Goal: Task Accomplishment & Management: Complete application form

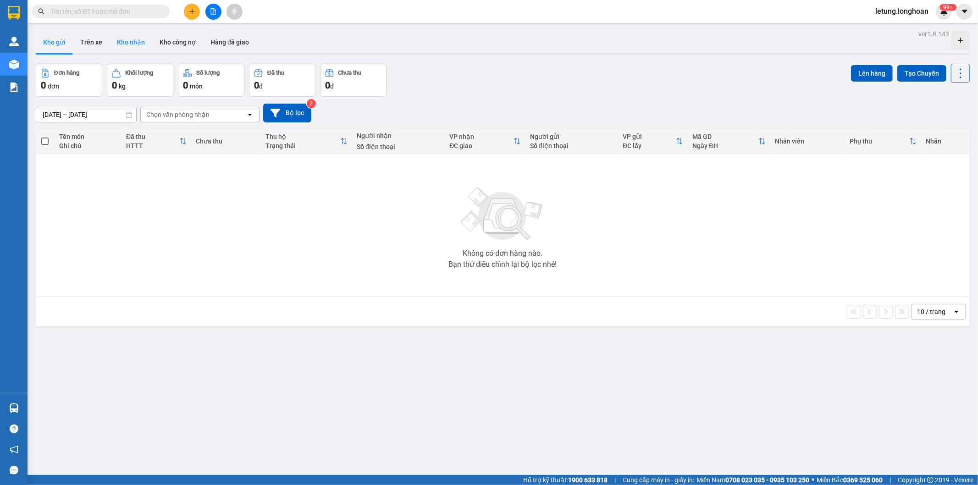
click at [134, 42] on button "Kho nhận" at bounding box center [131, 42] width 43 height 22
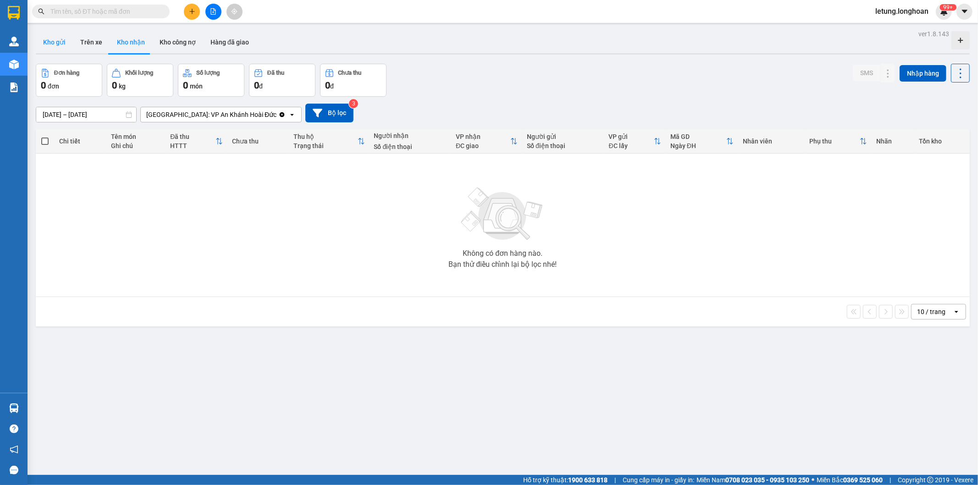
click at [56, 43] on button "Kho gửi" at bounding box center [54, 42] width 37 height 22
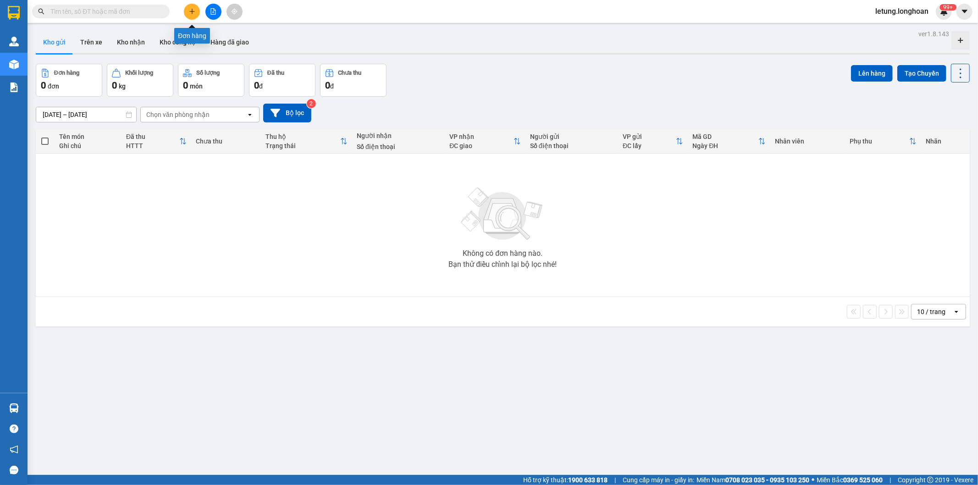
click at [189, 12] on icon "plus" at bounding box center [192, 11] width 6 height 6
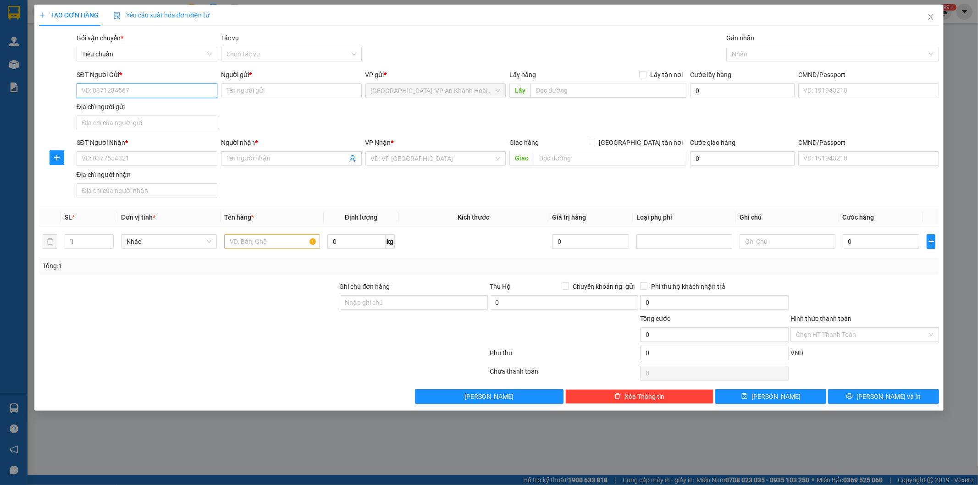
paste input "0868354245"
click at [83, 93] on input "0868354245" at bounding box center [147, 90] width 141 height 15
type input "0868354245"
click at [259, 94] on input "Người gửi *" at bounding box center [291, 90] width 141 height 15
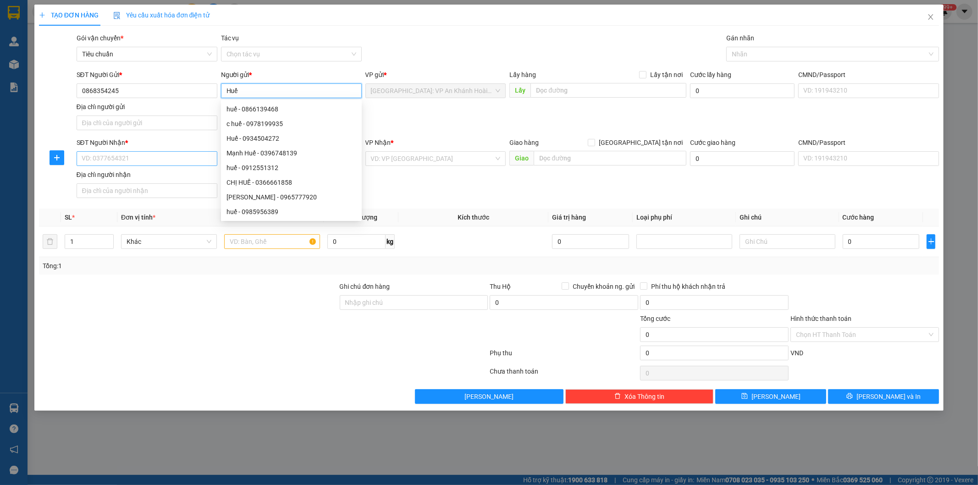
type input "Huế"
click at [116, 159] on input "SĐT Người Nhận *" at bounding box center [147, 158] width 141 height 15
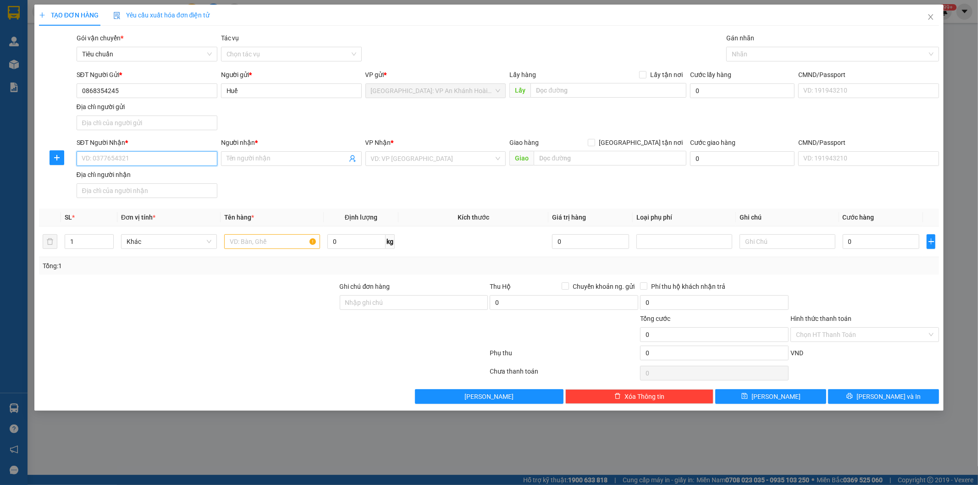
paste input "0903 99 83 63"
type input "0903998363"
click at [304, 161] on input "Người nhận *" at bounding box center [287, 159] width 121 height 10
paste input "CÔNG TY TNHH TIN HỌC VI NA"
type input "CÔNG TY TNHH TIN HỌC VI NA"
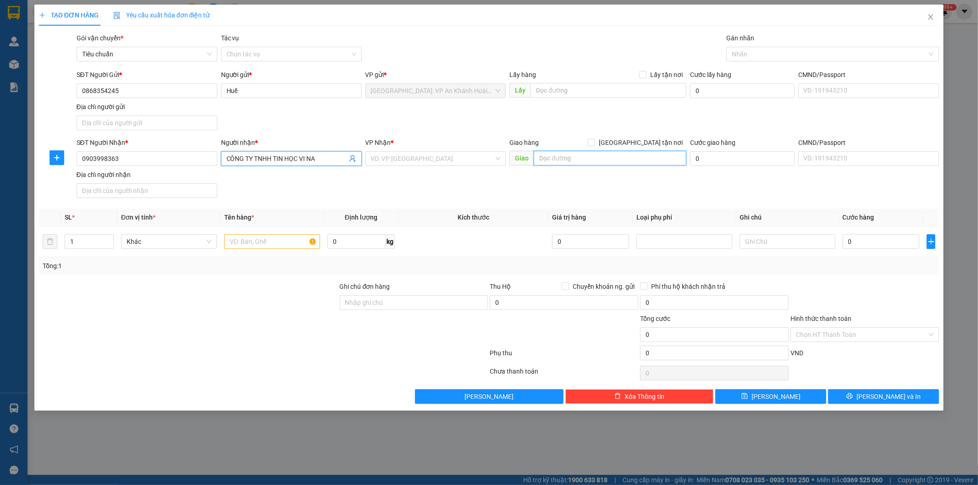
click at [553, 155] on input "text" at bounding box center [610, 158] width 153 height 15
paste input "346 Bến Vân Đồn, Phường 1, Quận 4, Tp.HCM"
type input "346 Bến Vân Đồn, Phường 1, Quận 4, Tp.HCM"
click at [456, 160] on input "search" at bounding box center [432, 159] width 123 height 14
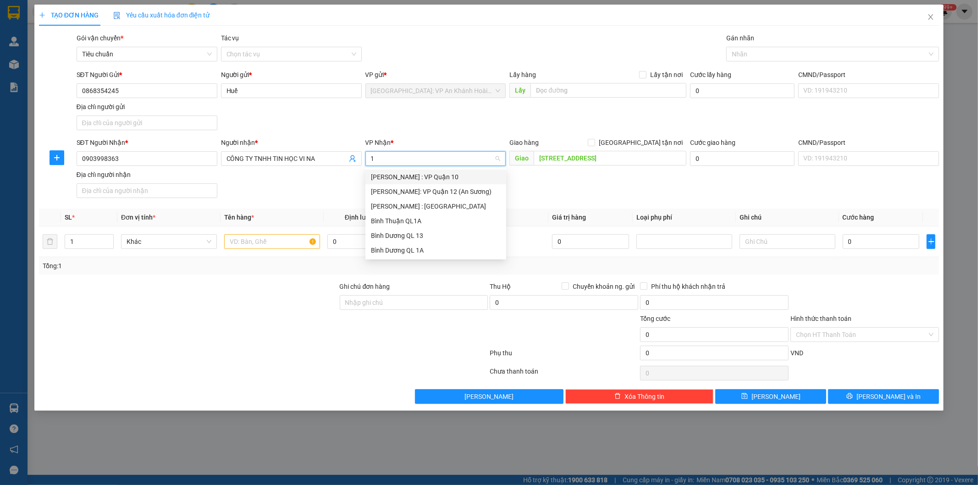
type input "12"
click at [454, 193] on div "[PERSON_NAME] : [GEOGRAPHIC_DATA]" at bounding box center [436, 192] width 130 height 10
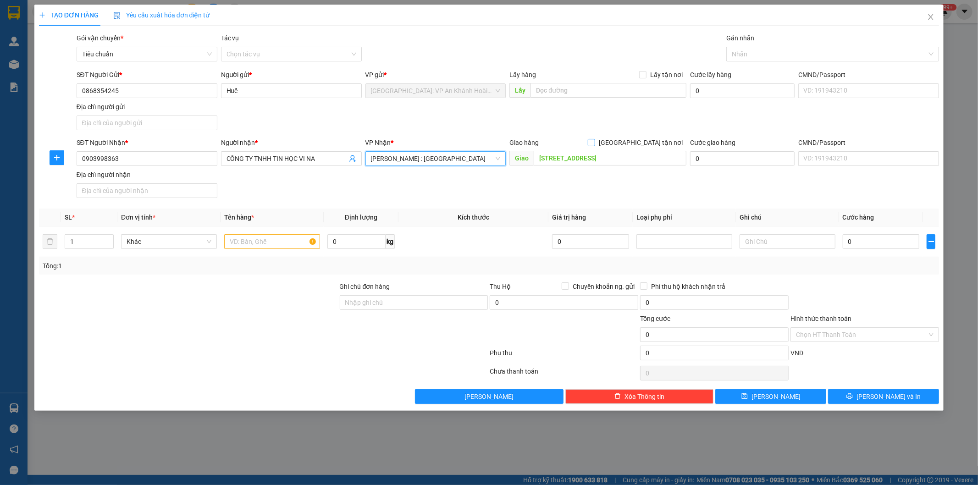
drag, startPoint x: 640, startPoint y: 143, endPoint x: 676, endPoint y: 133, distance: 37.9
click at [594, 143] on input "Giao tận nơi" at bounding box center [591, 142] width 6 height 6
checkbox input "true"
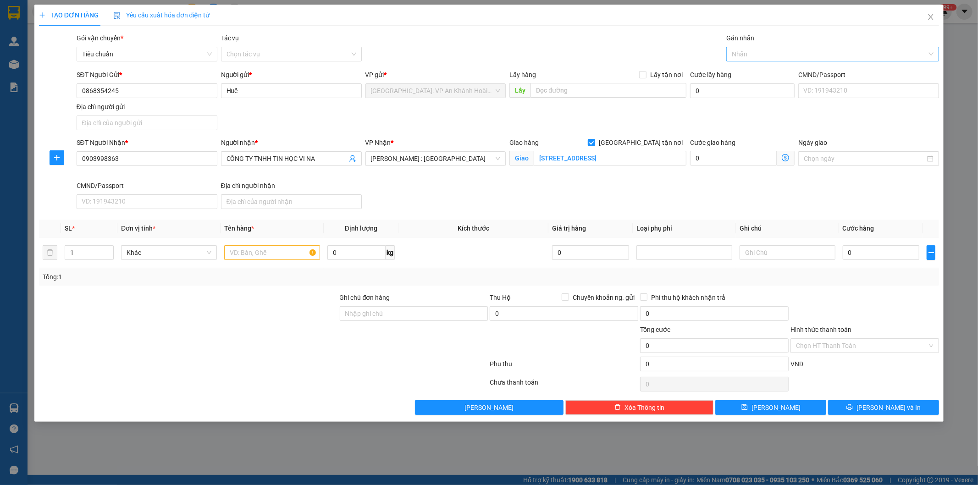
click at [751, 51] on div at bounding box center [828, 54] width 199 height 11
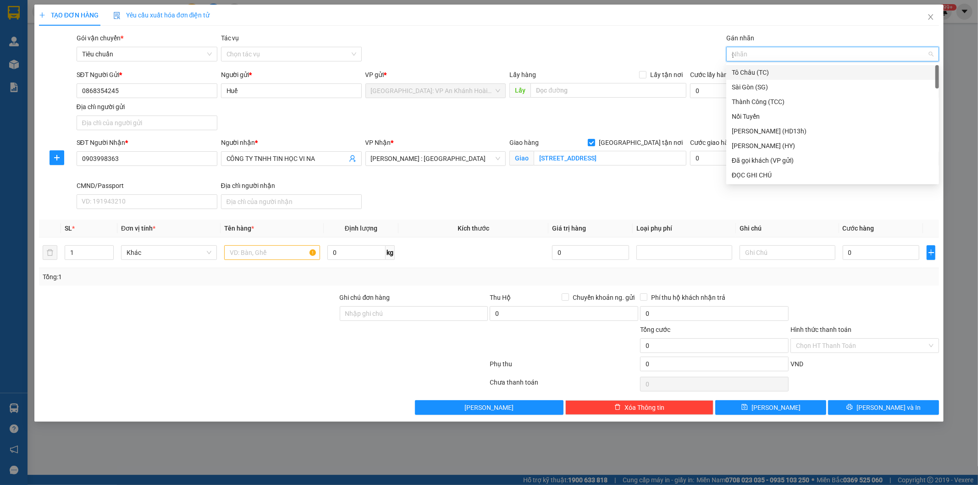
type input "gt"
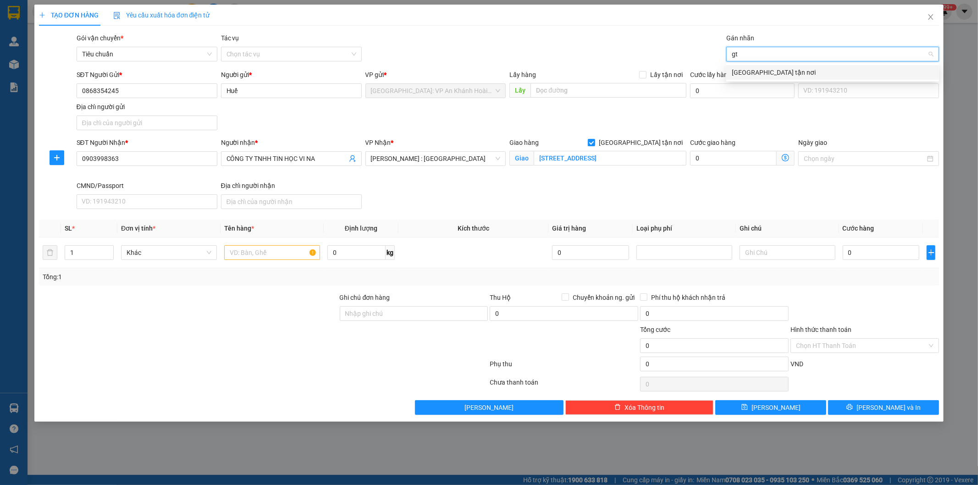
click at [762, 72] on div "Giao tận nơi" at bounding box center [833, 72] width 202 height 10
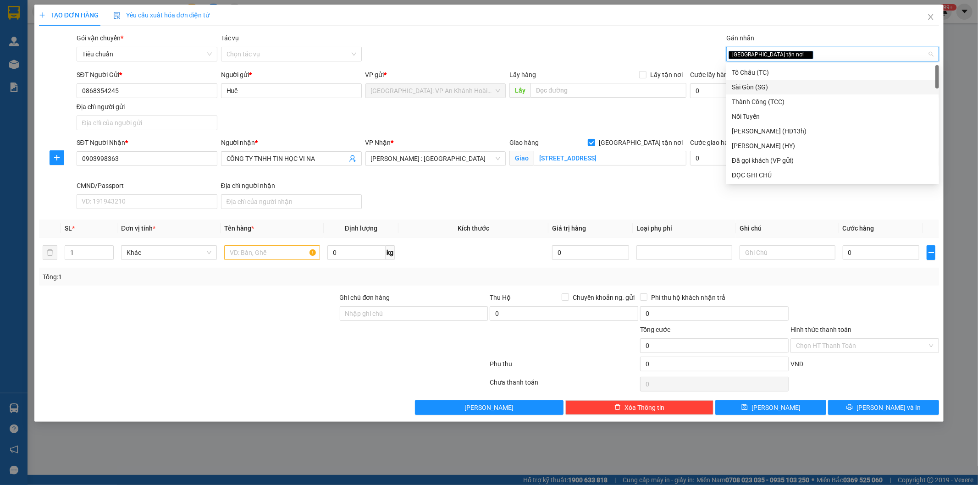
click at [669, 116] on div "SĐT Người Gửi * 0868354245 Người gửi * Huế VP gửi * Hà Nội: VP An Khánh Hoài Đứ…" at bounding box center [508, 102] width 867 height 64
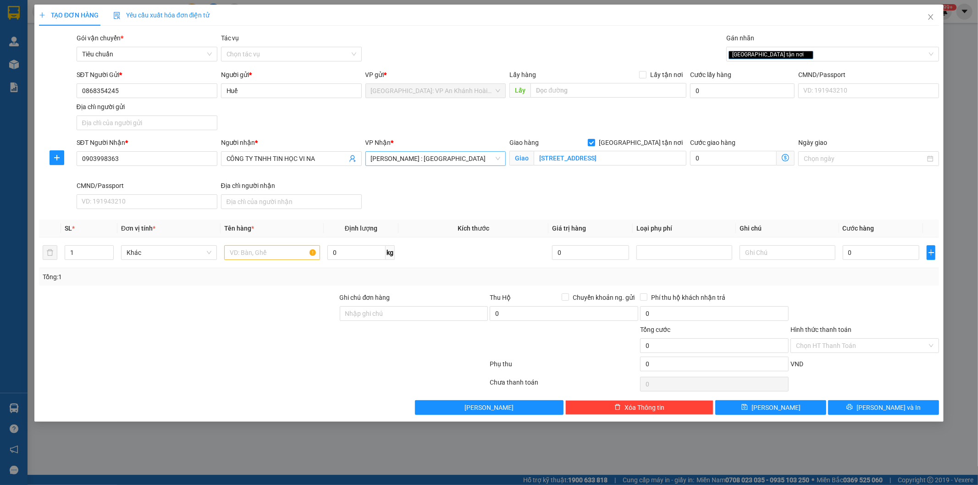
click at [480, 156] on span "[PERSON_NAME] : [GEOGRAPHIC_DATA]" at bounding box center [436, 159] width 130 height 14
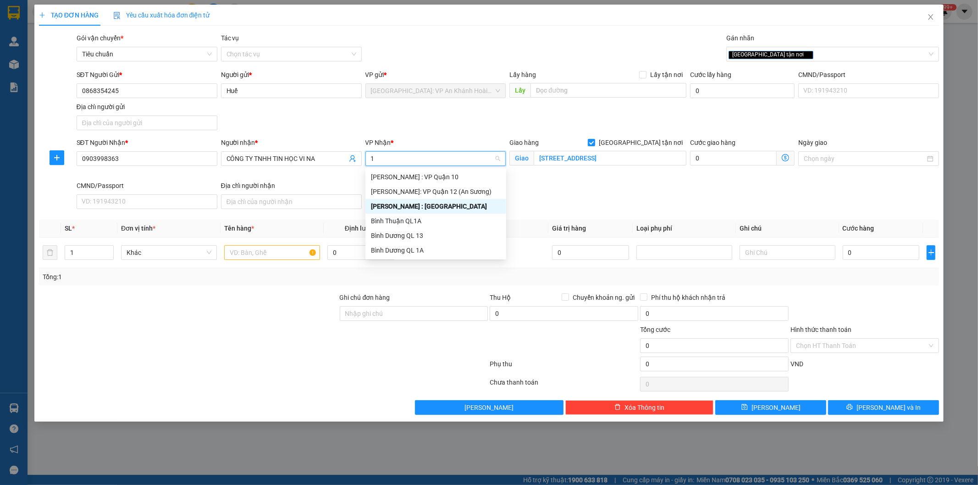
type input "12"
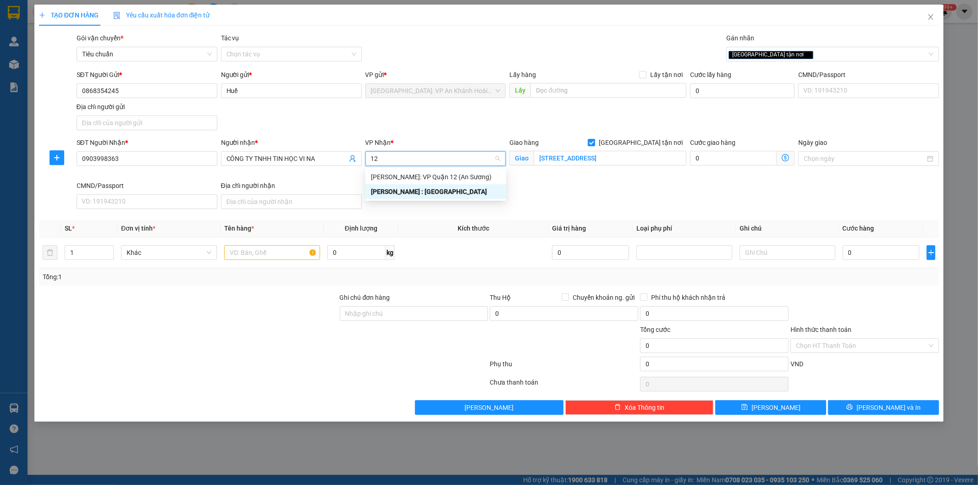
click at [426, 194] on div "[PERSON_NAME] : [GEOGRAPHIC_DATA]" at bounding box center [436, 192] width 130 height 10
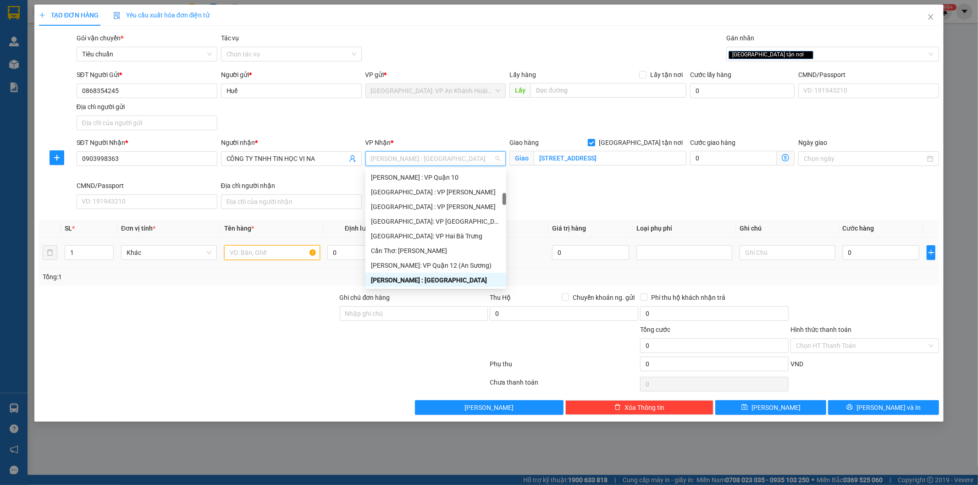
click at [262, 253] on input "text" at bounding box center [272, 252] width 96 height 15
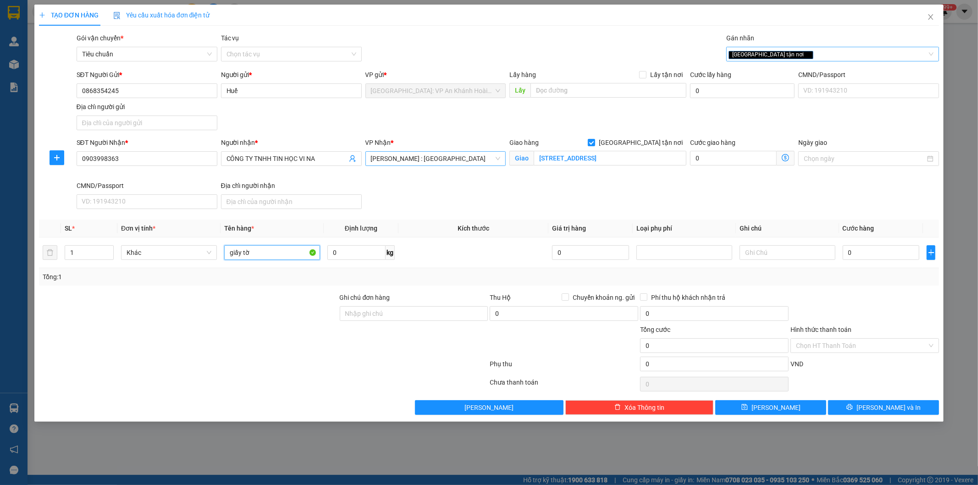
click at [805, 50] on div "Giao tận nơi" at bounding box center [828, 54] width 199 height 11
type input "giấy tờ"
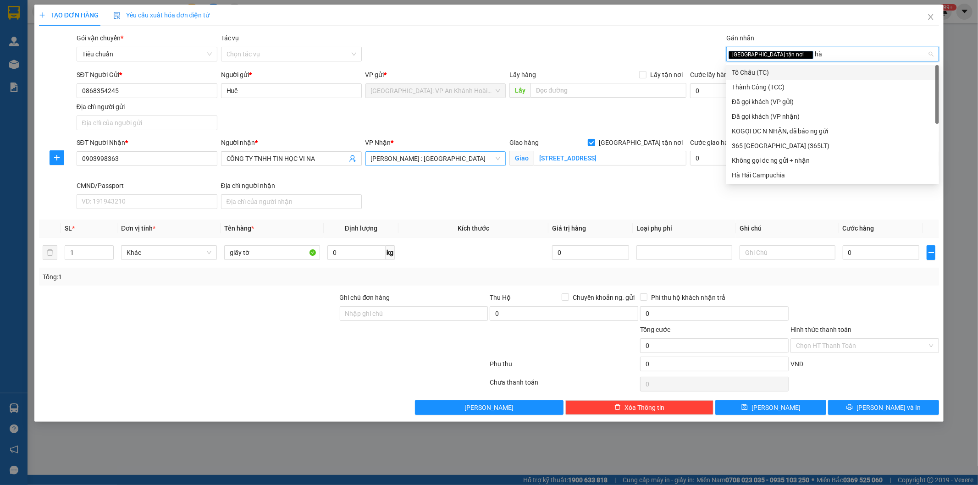
type input "h"
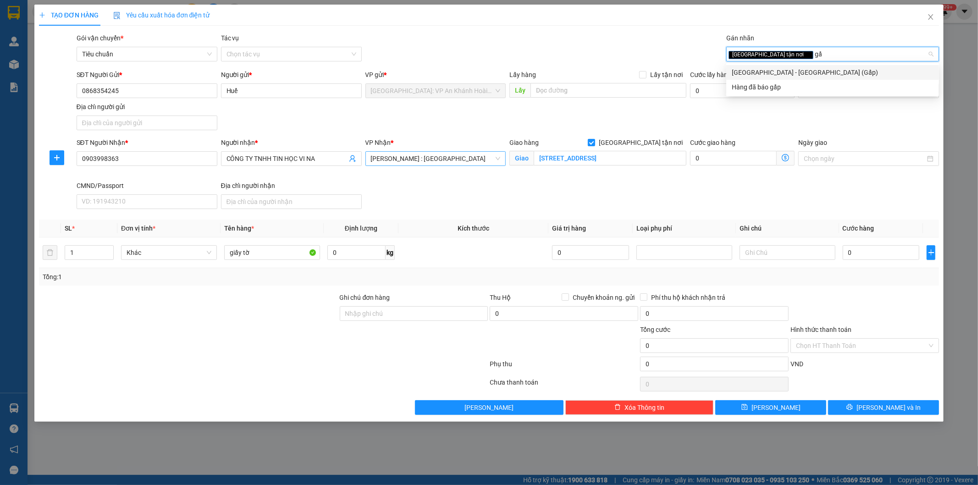
type input "gấp"
click at [759, 85] on div "Hàng đã báo gấp" at bounding box center [833, 87] width 202 height 10
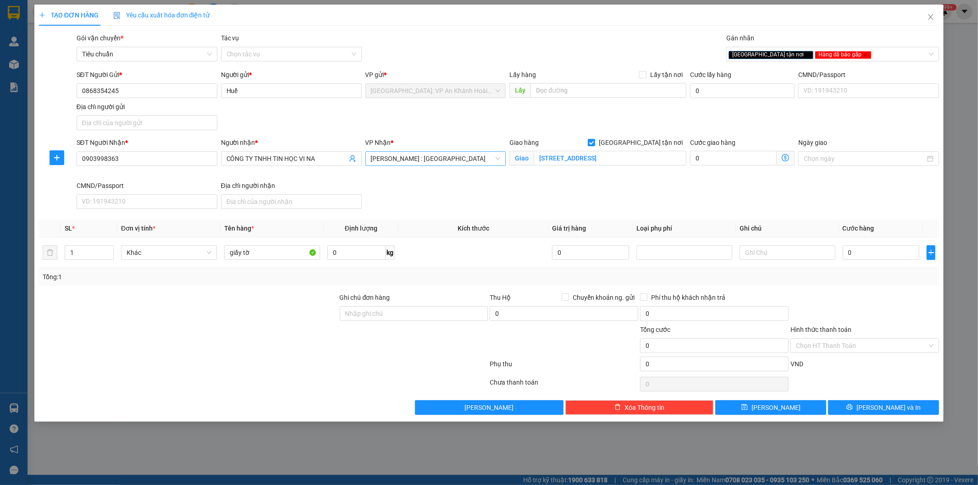
click at [608, 128] on div "SĐT Người Gửi * 0868354245 Người gửi * Huế VP gửi * Hà Nội: VP An Khánh Hoài Đứ…" at bounding box center [508, 102] width 867 height 64
click at [871, 253] on input "0" at bounding box center [881, 252] width 77 height 15
type input "1"
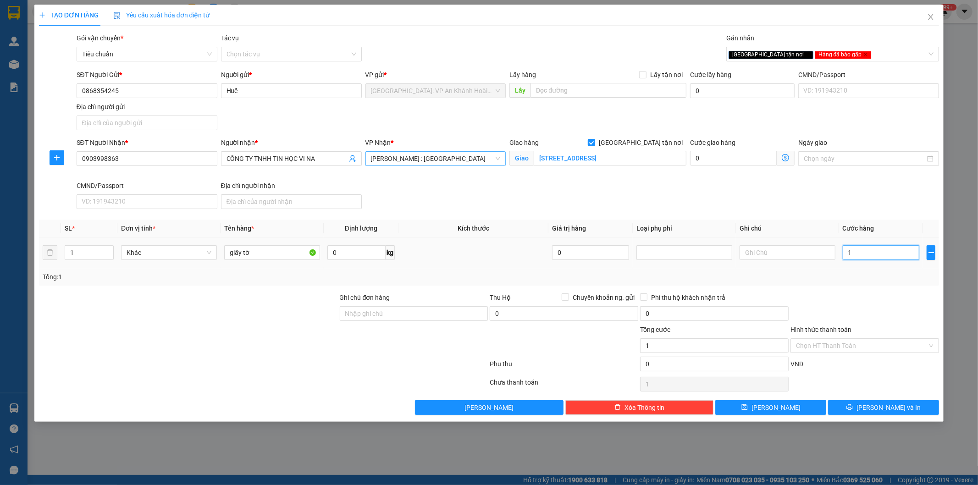
type input "10"
type input "100"
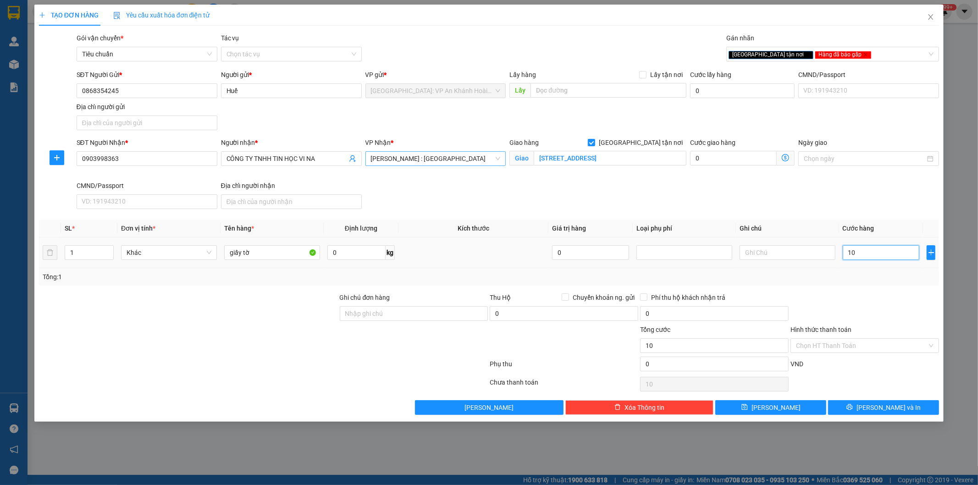
type input "100"
type input "1.000"
type input "100"
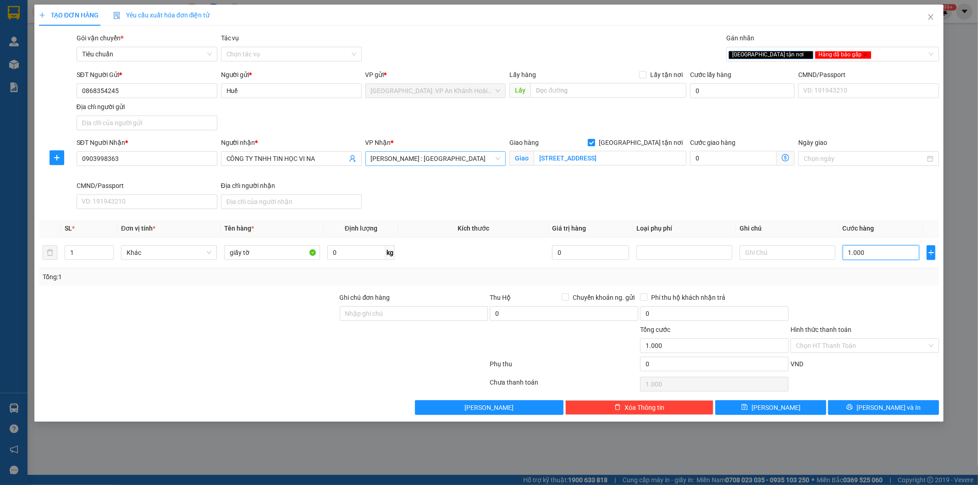
type input "100"
type input "10"
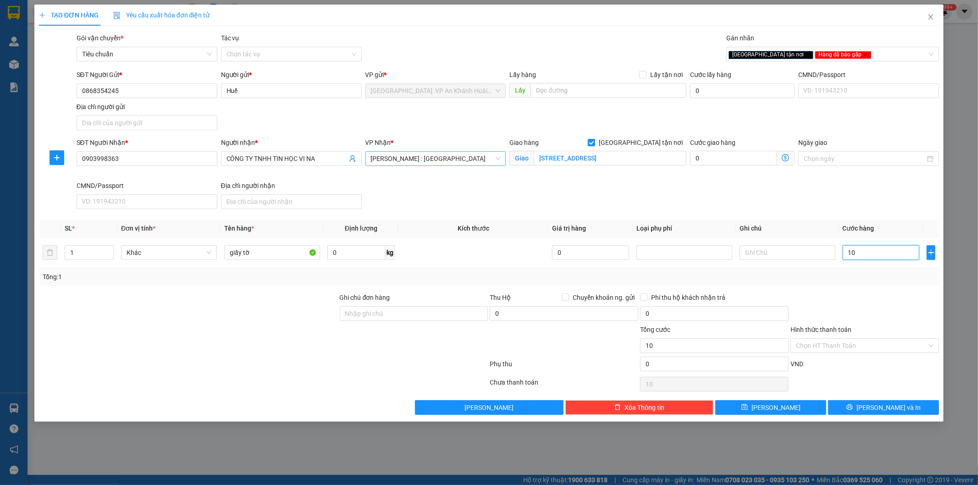
type input "1"
type input "1.000"
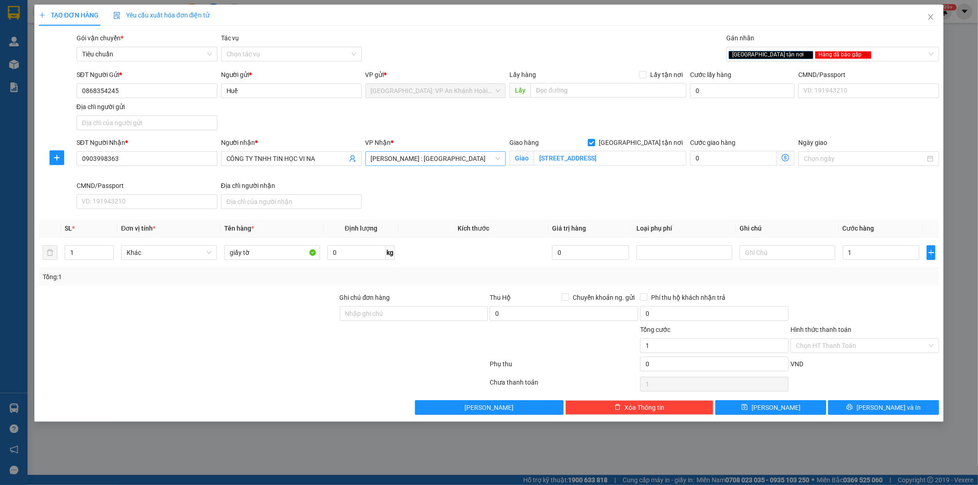
type input "1.000"
click at [911, 307] on div at bounding box center [865, 309] width 150 height 32
click at [411, 317] on input "Ghi chú đơn hàng" at bounding box center [414, 313] width 149 height 15
click at [870, 54] on div "Giao tận nơi Hàng đã báo gấp" at bounding box center [828, 54] width 199 height 11
type input "Hàng gấp"
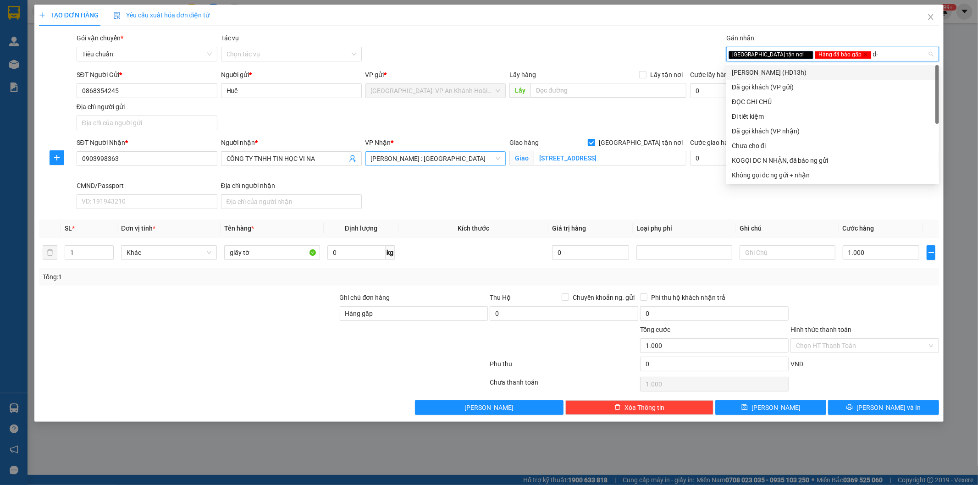
type input "d"
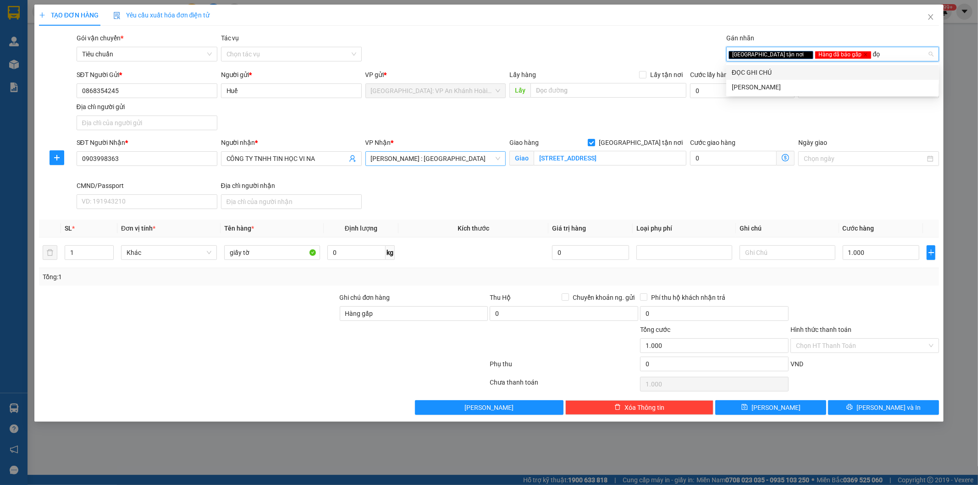
type input "đọc"
click at [760, 72] on div "ĐỌC GHI CHÚ" at bounding box center [833, 72] width 202 height 10
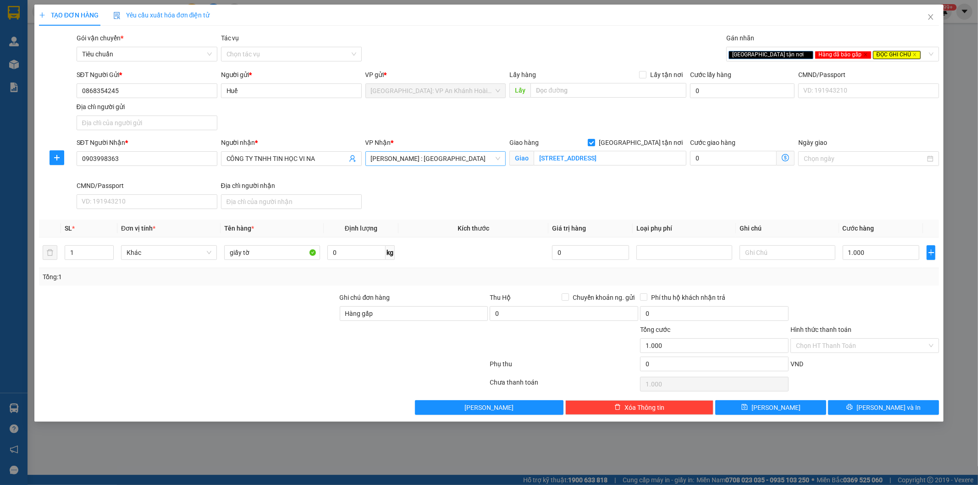
click at [643, 126] on div "SĐT Người Gửi * 0868354245 Người gửi * Huế VP gửi * Hà Nội: VP An Khánh Hoài Đứ…" at bounding box center [508, 102] width 867 height 64
click at [260, 388] on div at bounding box center [263, 384] width 451 height 18
click at [884, 407] on span "Lưu và In" at bounding box center [889, 408] width 64 height 10
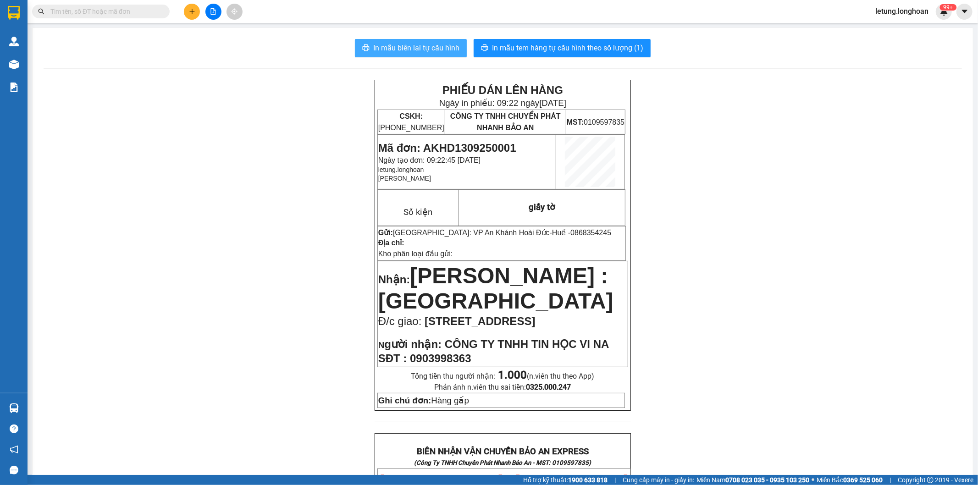
click at [420, 46] on span "In mẫu biên lai tự cấu hình" at bounding box center [416, 47] width 86 height 11
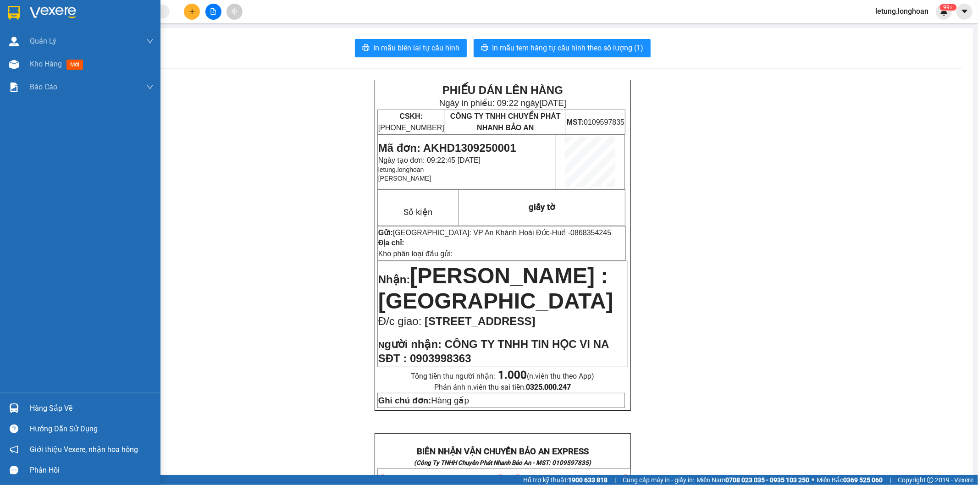
click at [11, 7] on img at bounding box center [14, 13] width 12 height 14
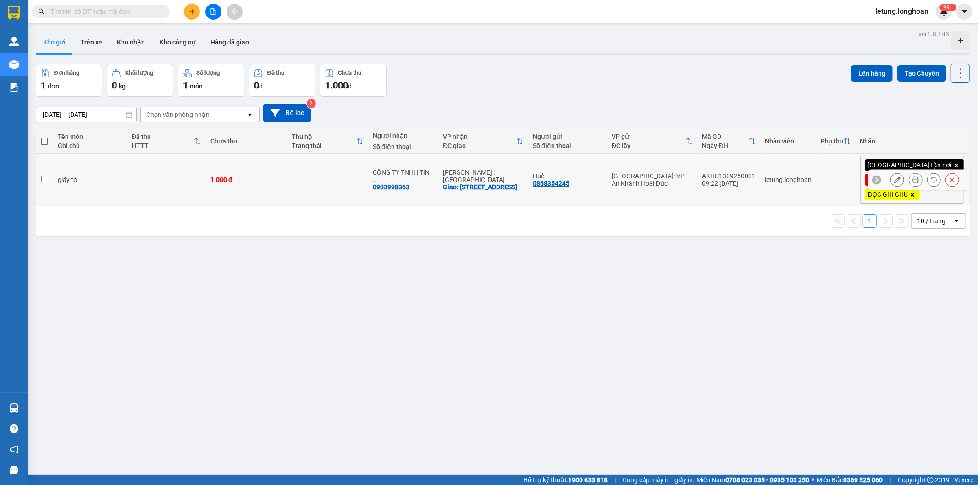
click at [894, 179] on icon at bounding box center [897, 180] width 6 height 6
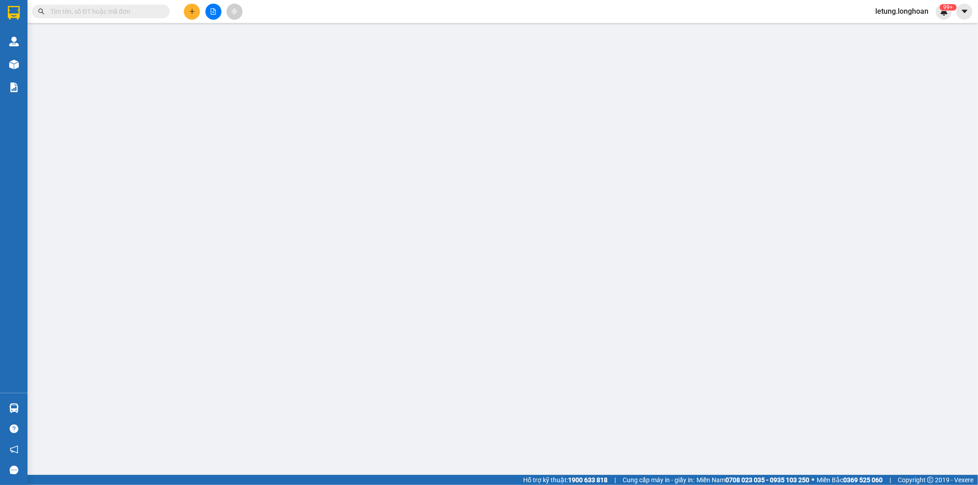
type input "0868354245"
type input "Huế"
type input "0903998363"
type input "CÔNG TY TNHH TIN HỌC VI NA"
checkbox input "true"
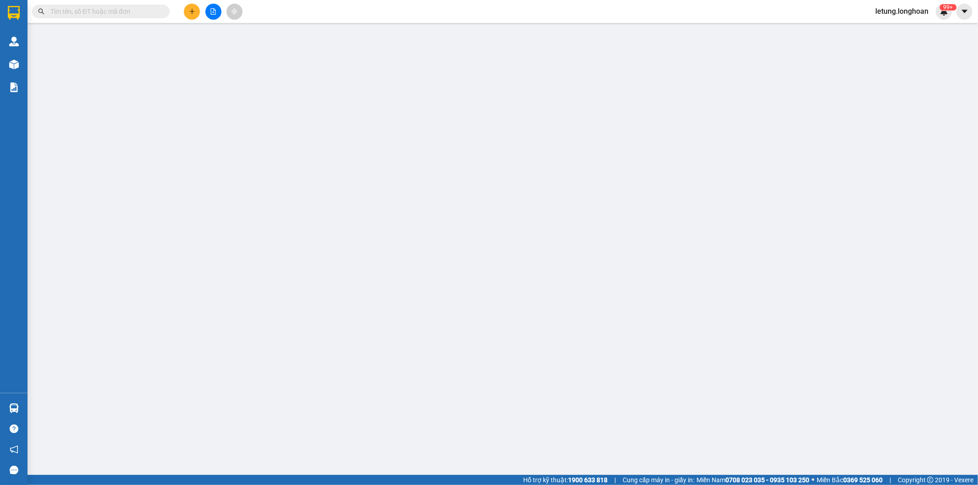
type input "346 Bến Vân Đồn, Phường 1, Quận 4, Tp.HCM"
type input "Hàng gấp"
type input "1.000"
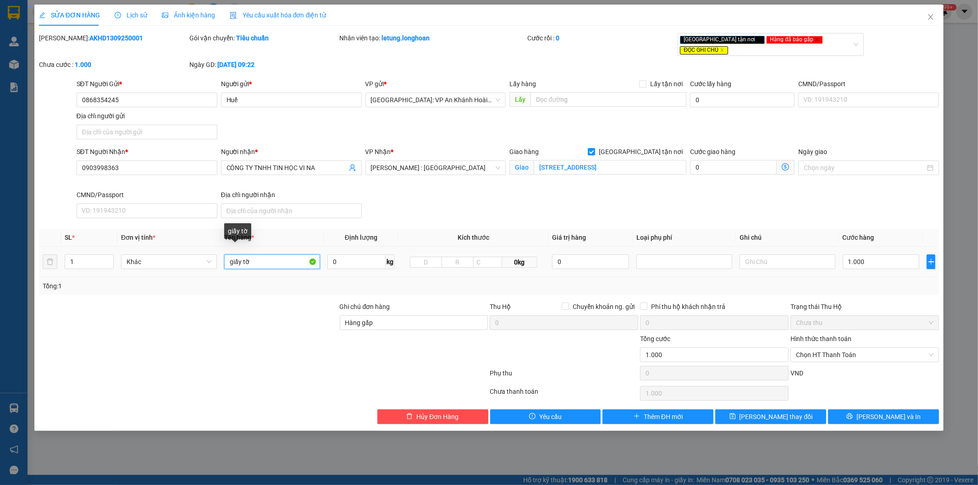
click at [259, 255] on input "giấy tờ" at bounding box center [272, 262] width 96 height 15
type input "giấy tờ công ty"
click at [791, 412] on span "Lưu thay đổi" at bounding box center [776, 417] width 73 height 10
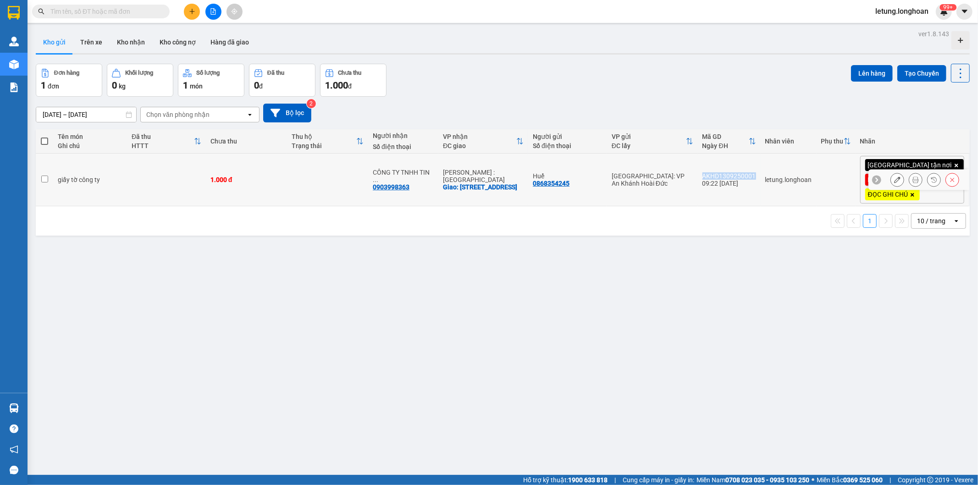
drag, startPoint x: 783, startPoint y: 172, endPoint x: 732, endPoint y: 170, distance: 50.9
click at [732, 170] on td "AKHD1309250001 09:22 13/09" at bounding box center [729, 180] width 63 height 53
checkbox input "true"
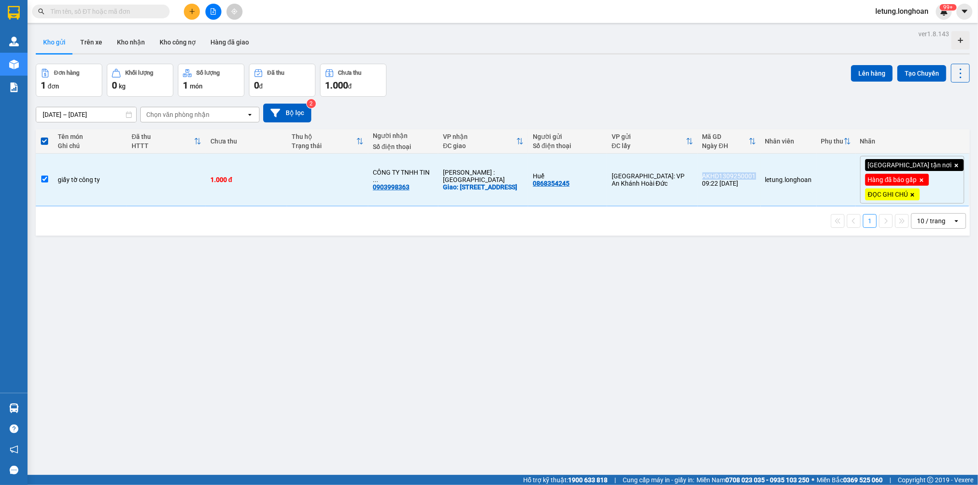
copy div "AKHD1309250001"
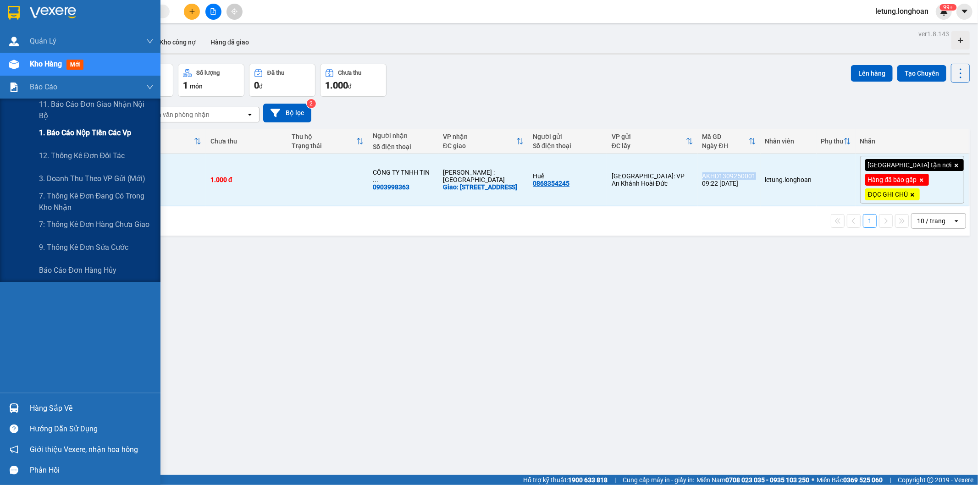
click at [85, 133] on span "1. Báo cáo nộp tiền các vp" at bounding box center [85, 132] width 92 height 11
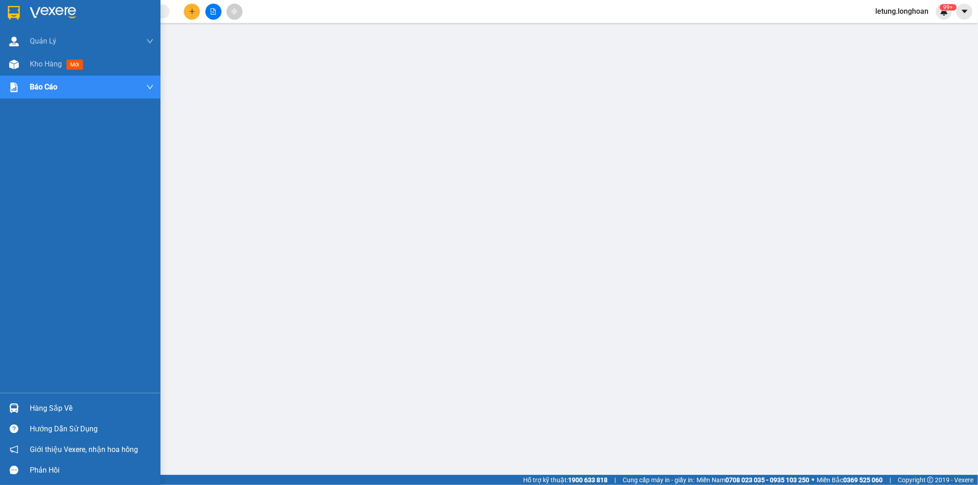
click at [11, 12] on img at bounding box center [14, 13] width 12 height 14
